Goal: Task Accomplishment & Management: Manage account settings

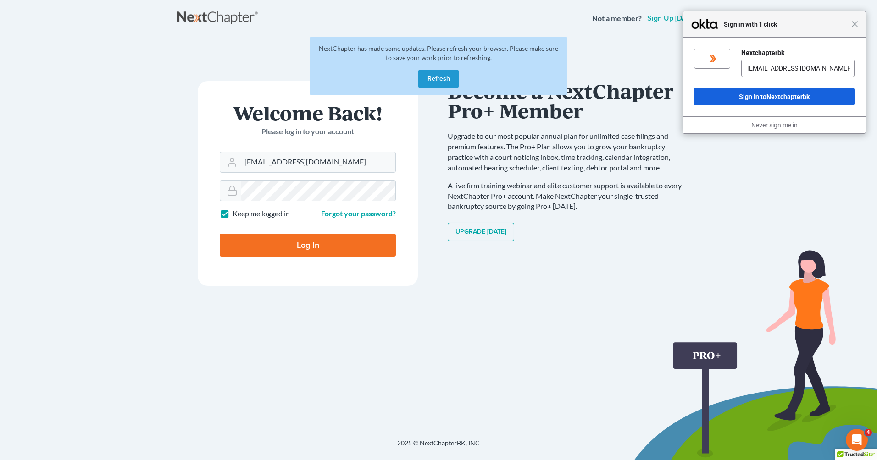
click at [319, 248] on input "Log In" at bounding box center [308, 245] width 176 height 23
type input "Thinking..."
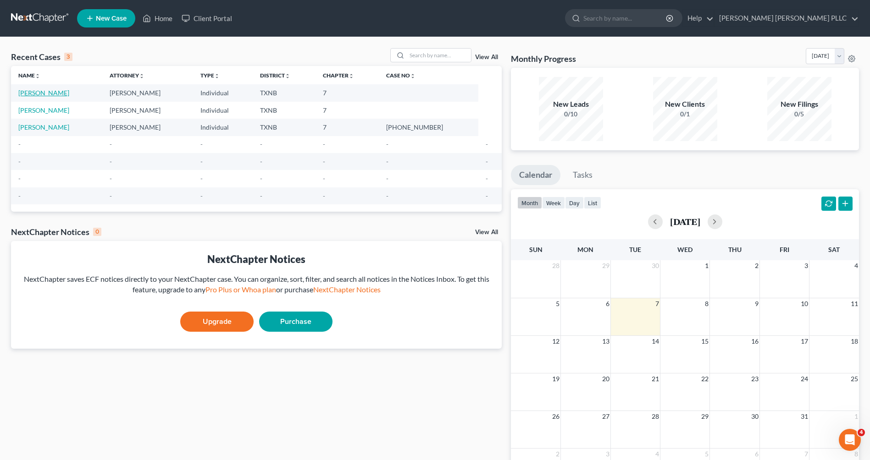
click at [41, 92] on link "Green, Alan" at bounding box center [43, 93] width 51 height 8
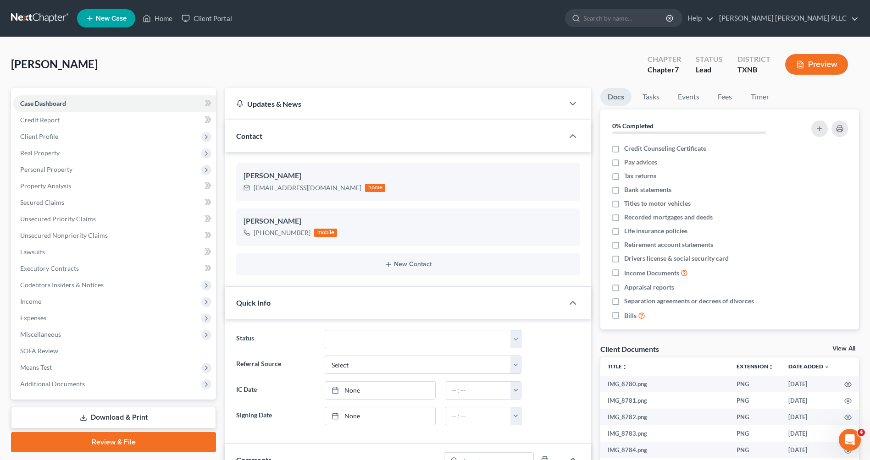
scroll to position [243, 0]
click at [419, 262] on button "New Contact" at bounding box center [408, 264] width 329 height 7
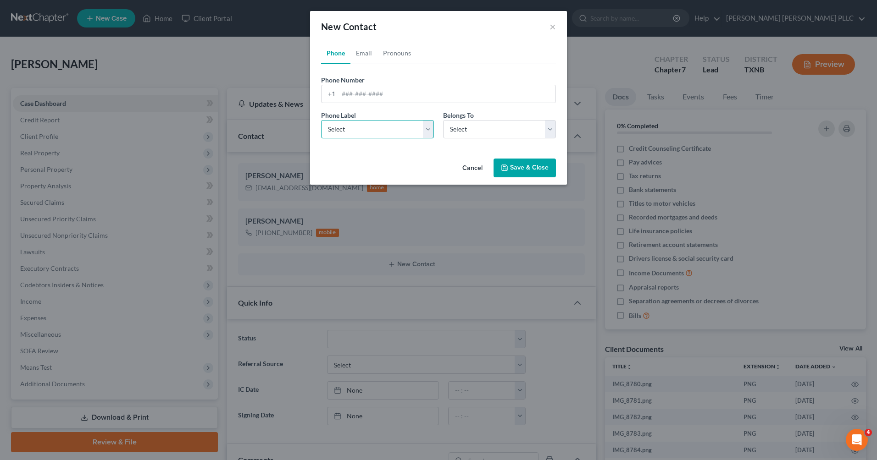
click at [423, 135] on select "Select Mobile Home Work Other" at bounding box center [377, 129] width 113 height 18
select select "0"
click at [321, 120] on select "Select Mobile Home Work Other" at bounding box center [377, 129] width 113 height 18
click at [549, 127] on select "Select Client Other" at bounding box center [499, 129] width 113 height 18
select select "0"
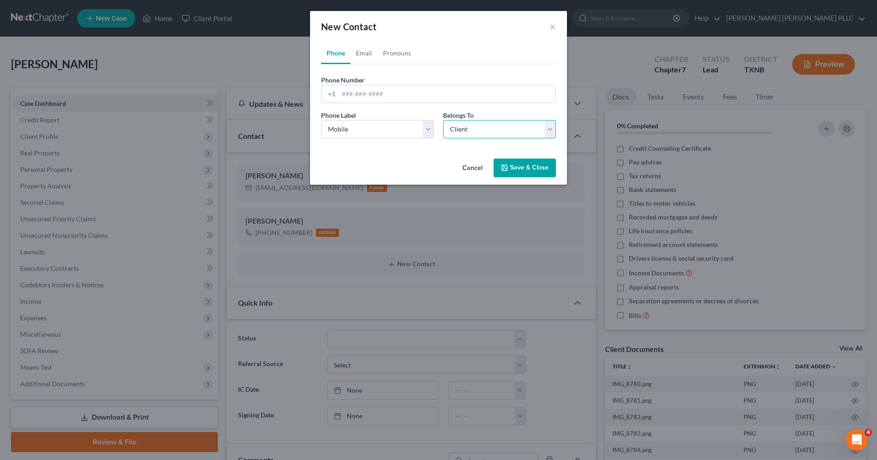
click at [443, 120] on select "Select Client Other" at bounding box center [499, 129] width 113 height 18
click at [366, 91] on input "tel" at bounding box center [446, 93] width 217 height 17
type input "2146754062"
click at [540, 170] on button "Save & Close" at bounding box center [524, 168] width 62 height 19
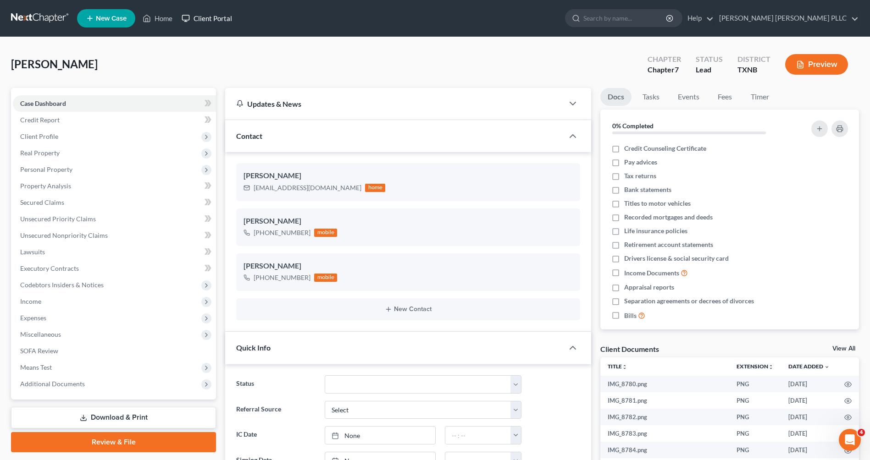
click at [216, 17] on link "Client Portal" at bounding box center [207, 18] width 60 height 17
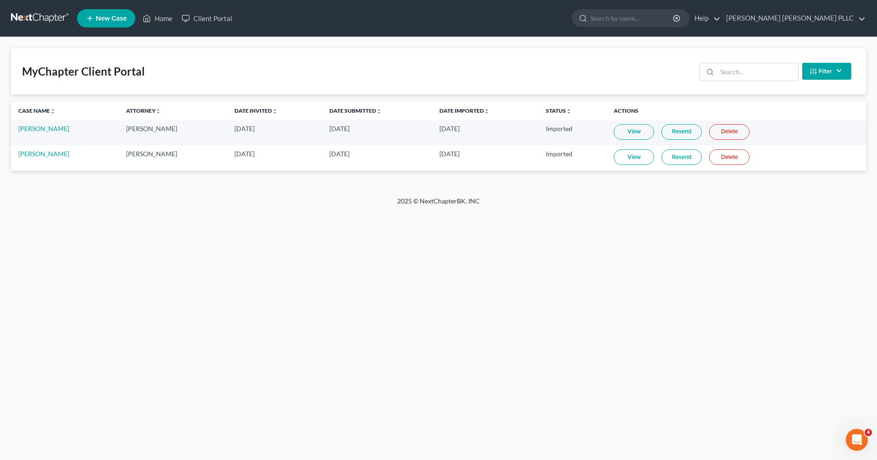
click at [634, 158] on link "View" at bounding box center [634, 157] width 40 height 16
click at [34, 156] on link "Alan Green" at bounding box center [43, 154] width 51 height 8
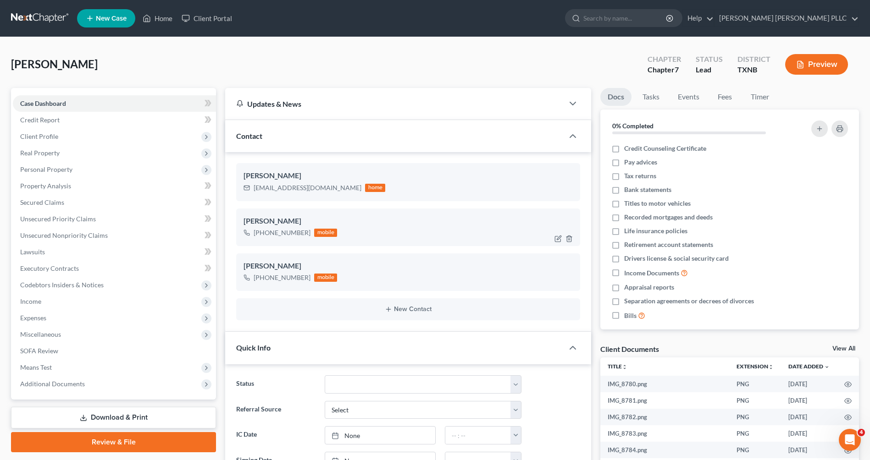
scroll to position [243, 0]
click at [57, 219] on span "Unsecured Priority Claims" at bounding box center [58, 219] width 76 height 8
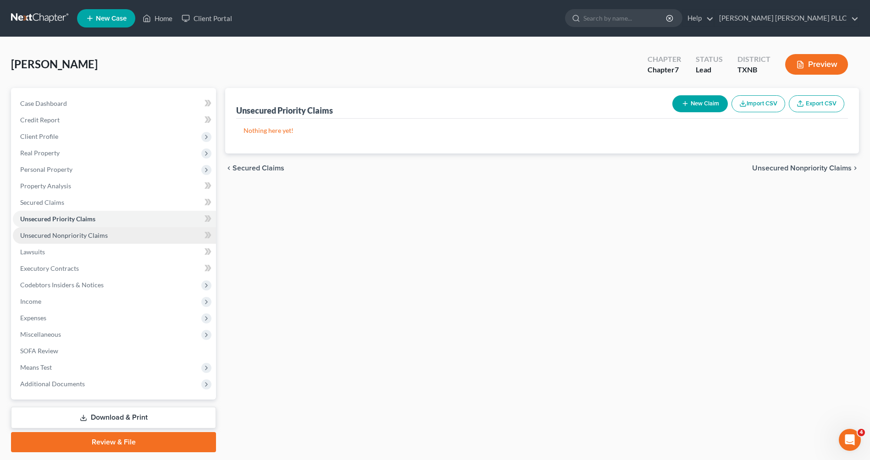
click at [64, 233] on span "Unsecured Nonpriority Claims" at bounding box center [64, 236] width 88 height 8
click at [838, 15] on link "Johnston Clem Gifford PLLC" at bounding box center [786, 18] width 144 height 17
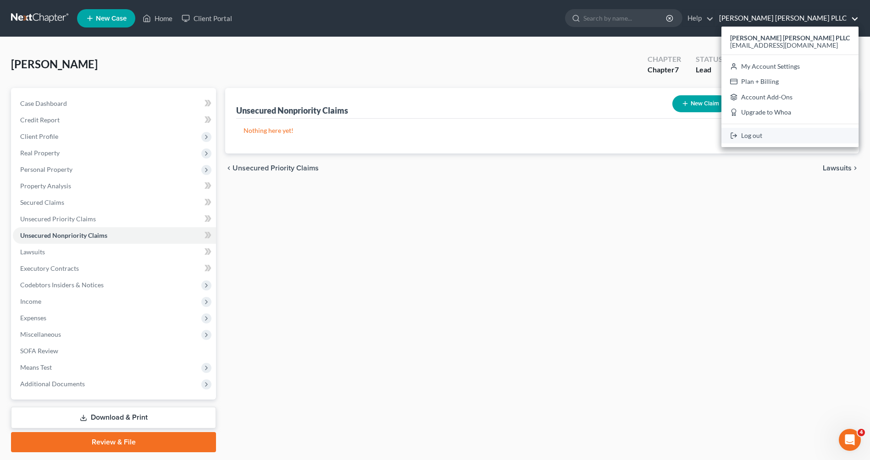
click at [786, 138] on link "Log out" at bounding box center [789, 136] width 137 height 16
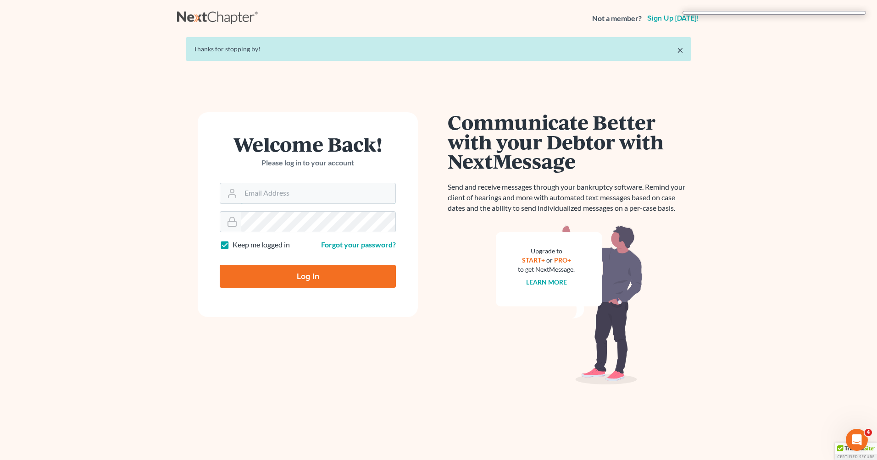
type input "[EMAIL_ADDRESS][DOMAIN_NAME]"
